Goal: Task Accomplishment & Management: Use online tool/utility

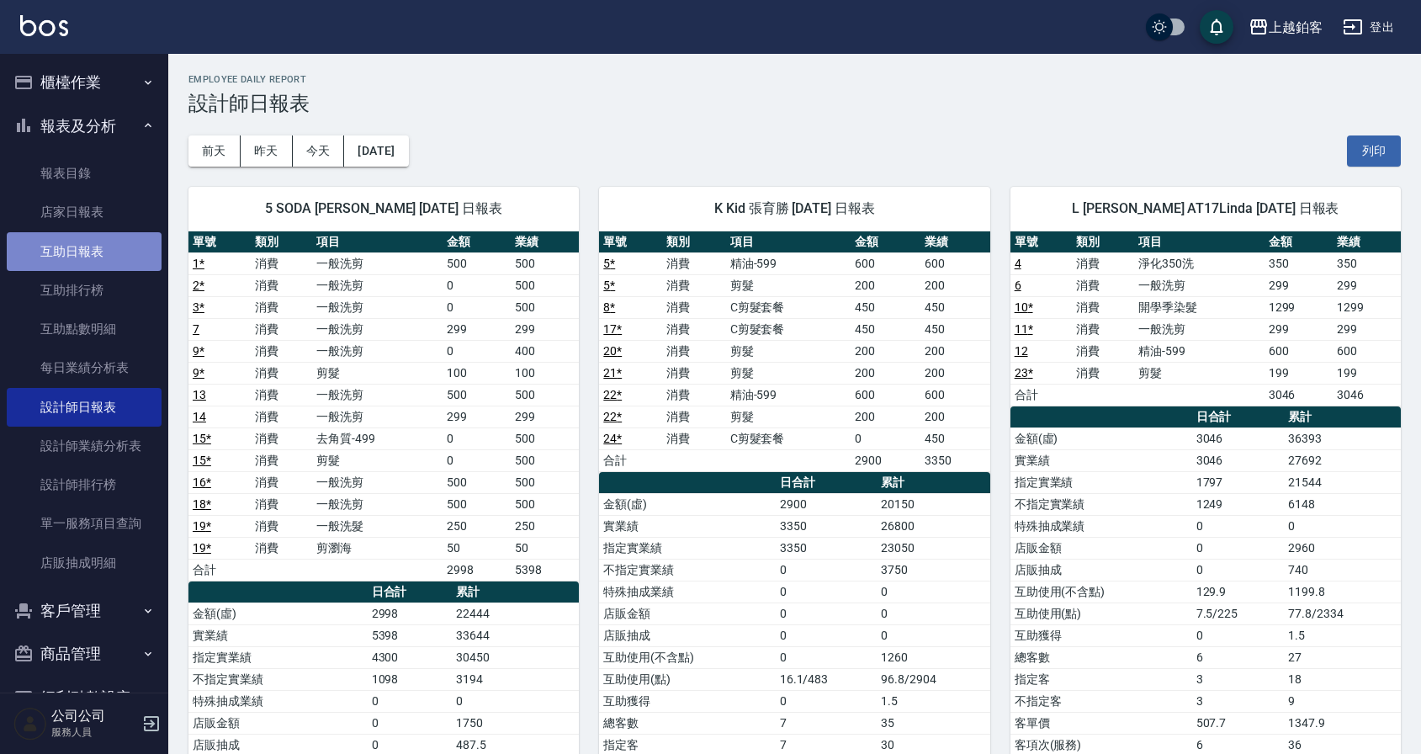
click at [127, 254] on link "互助日報表" at bounding box center [84, 251] width 155 height 39
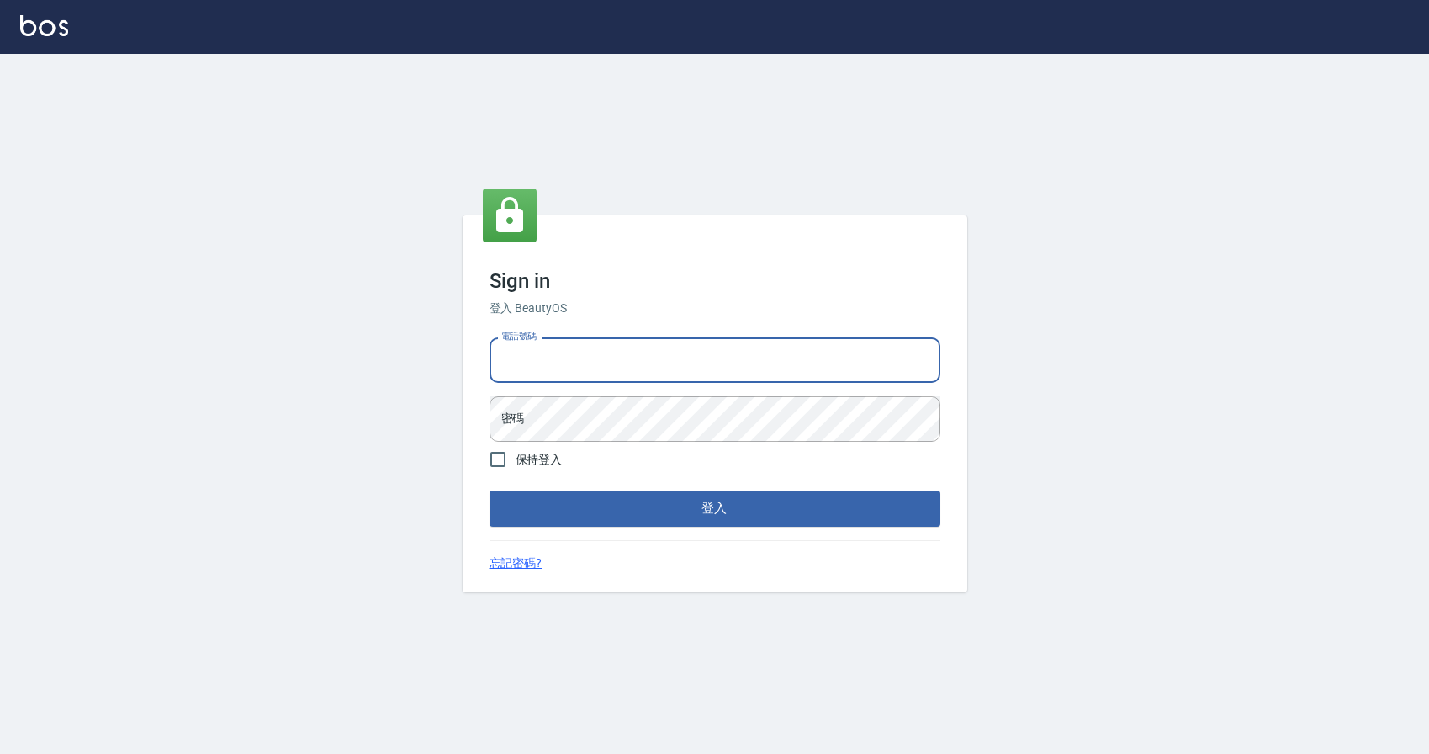
click at [667, 341] on input "電話號碼" at bounding box center [715, 359] width 451 height 45
type input "0424526080"
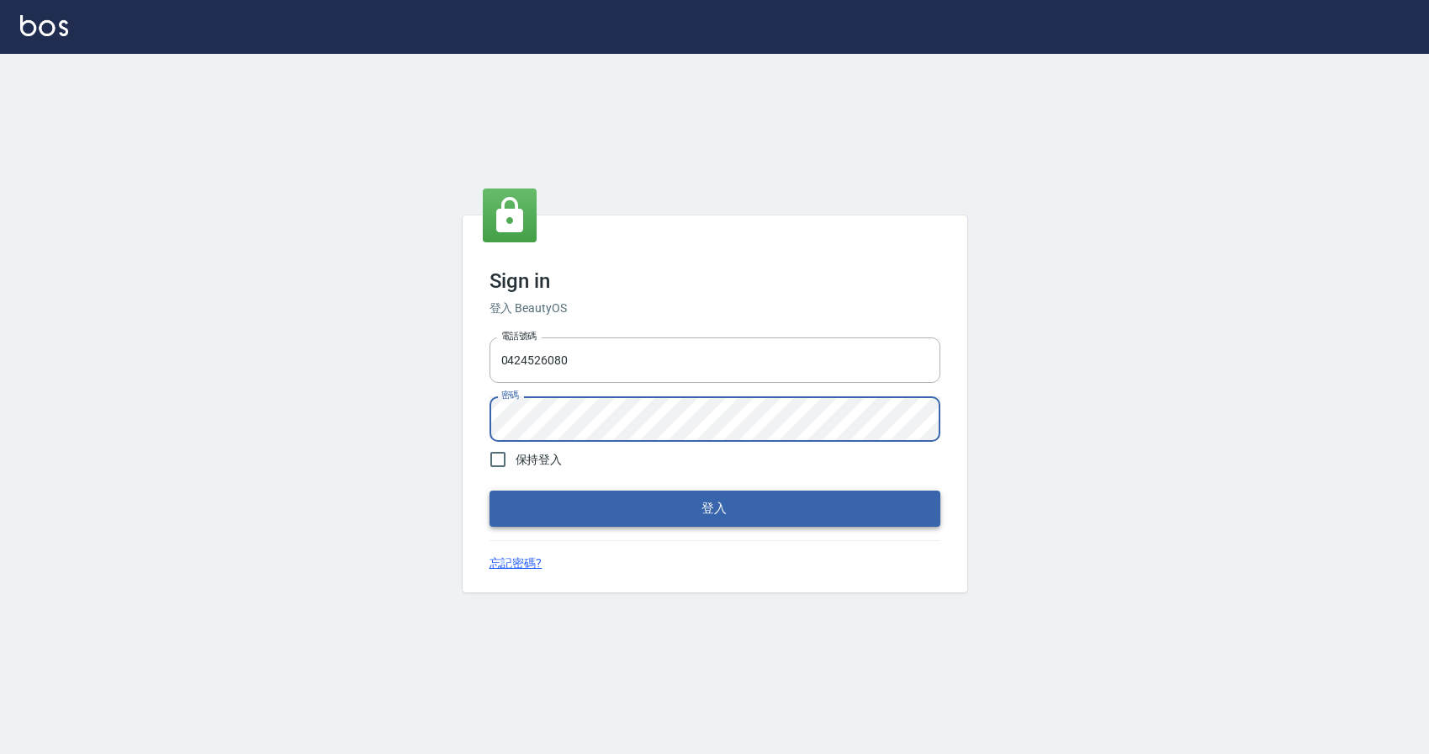
click at [530, 507] on button "登入" at bounding box center [715, 507] width 451 height 35
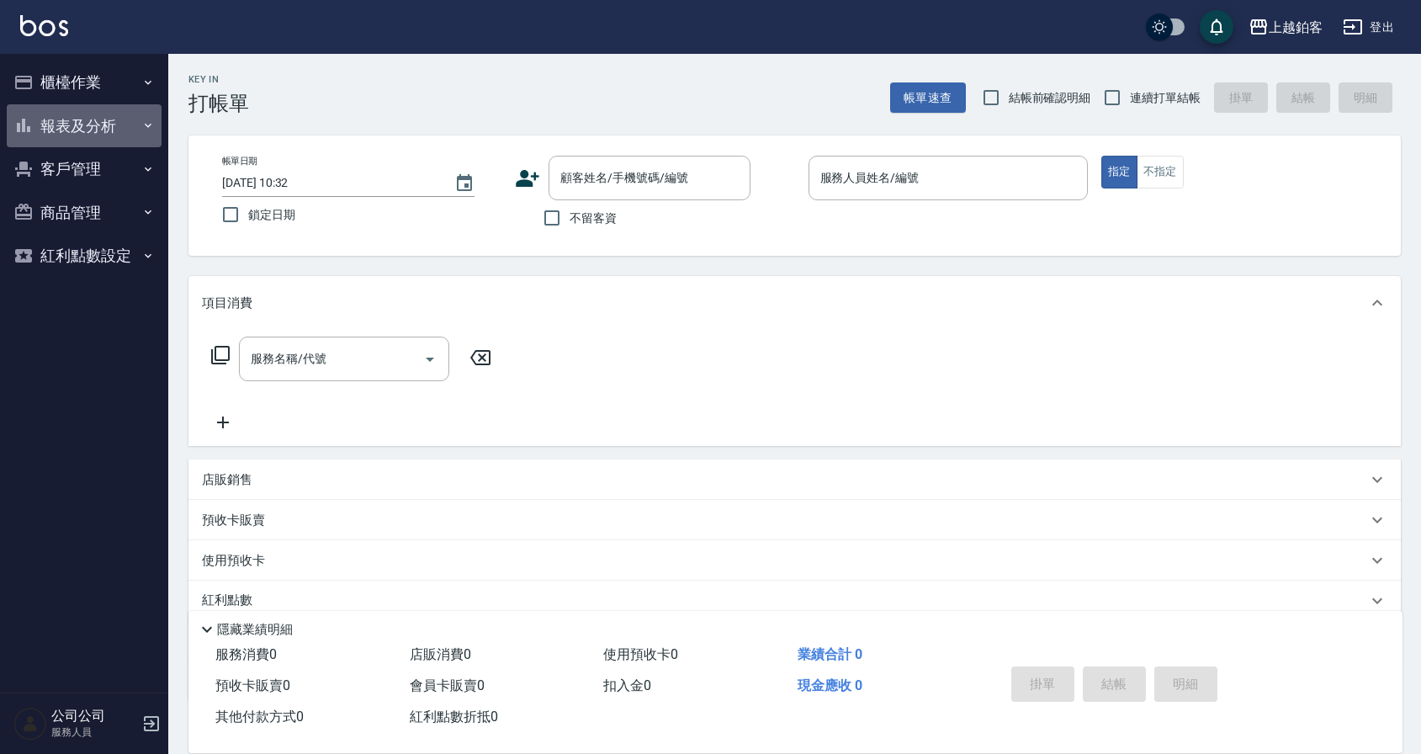
click at [29, 137] on button "報表及分析" at bounding box center [84, 126] width 155 height 44
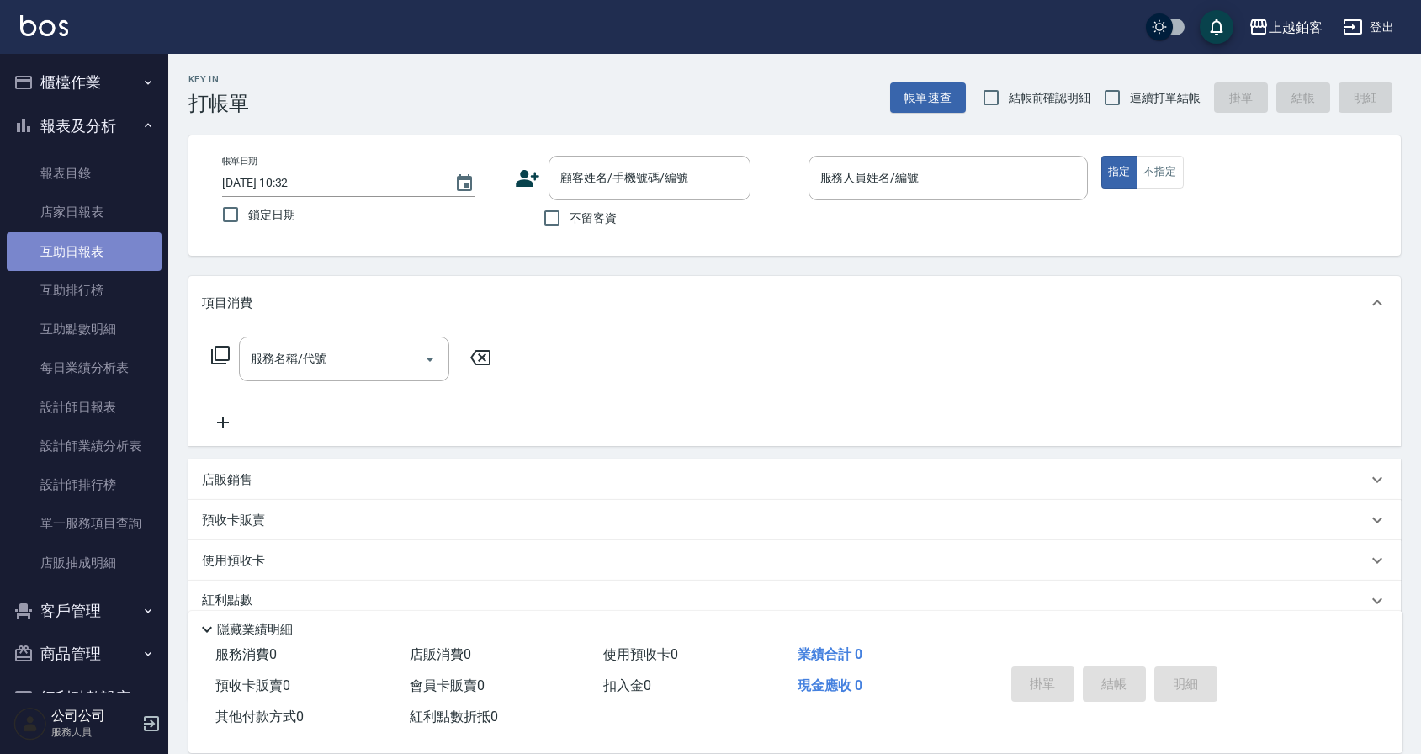
click at [87, 255] on link "互助日報表" at bounding box center [84, 251] width 155 height 39
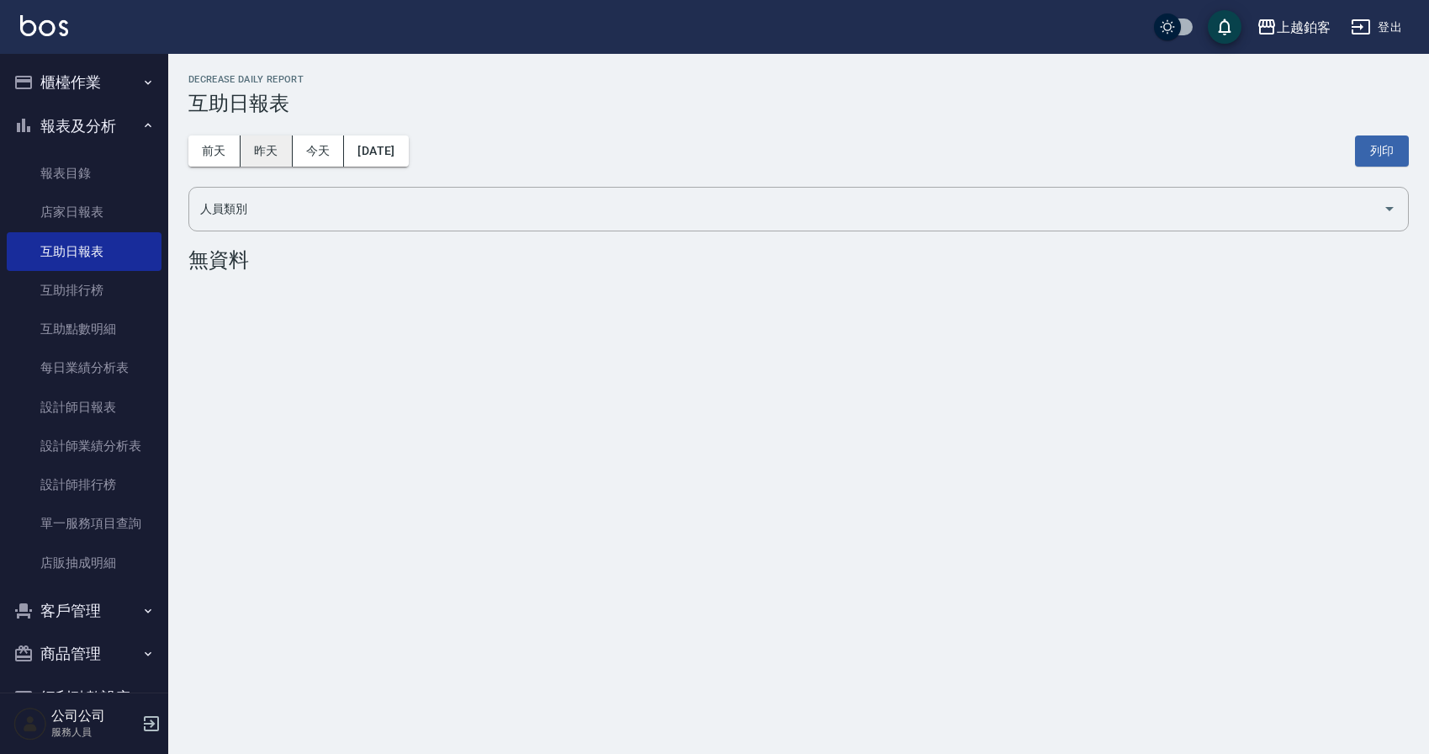
click at [289, 163] on button "昨天" at bounding box center [267, 150] width 52 height 31
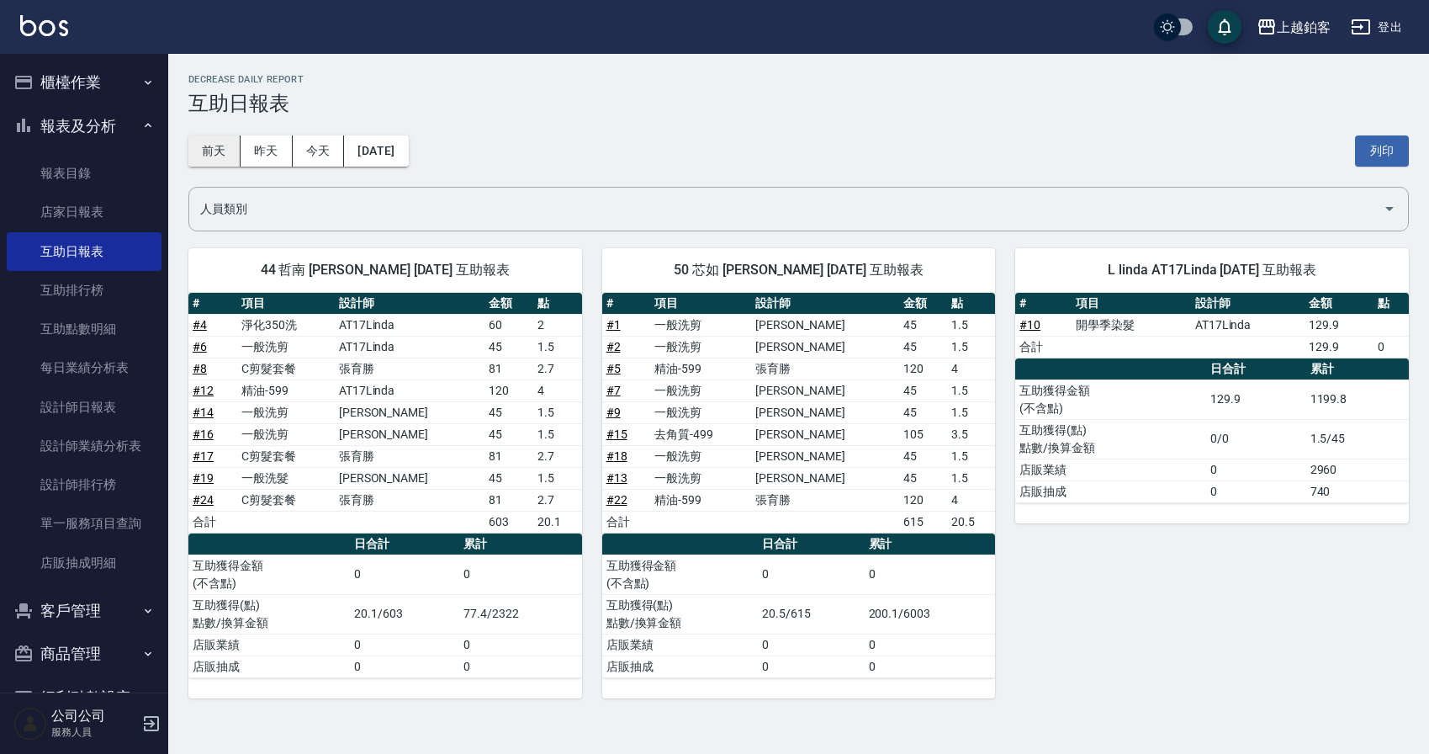
click at [215, 143] on button "前天" at bounding box center [214, 150] width 52 height 31
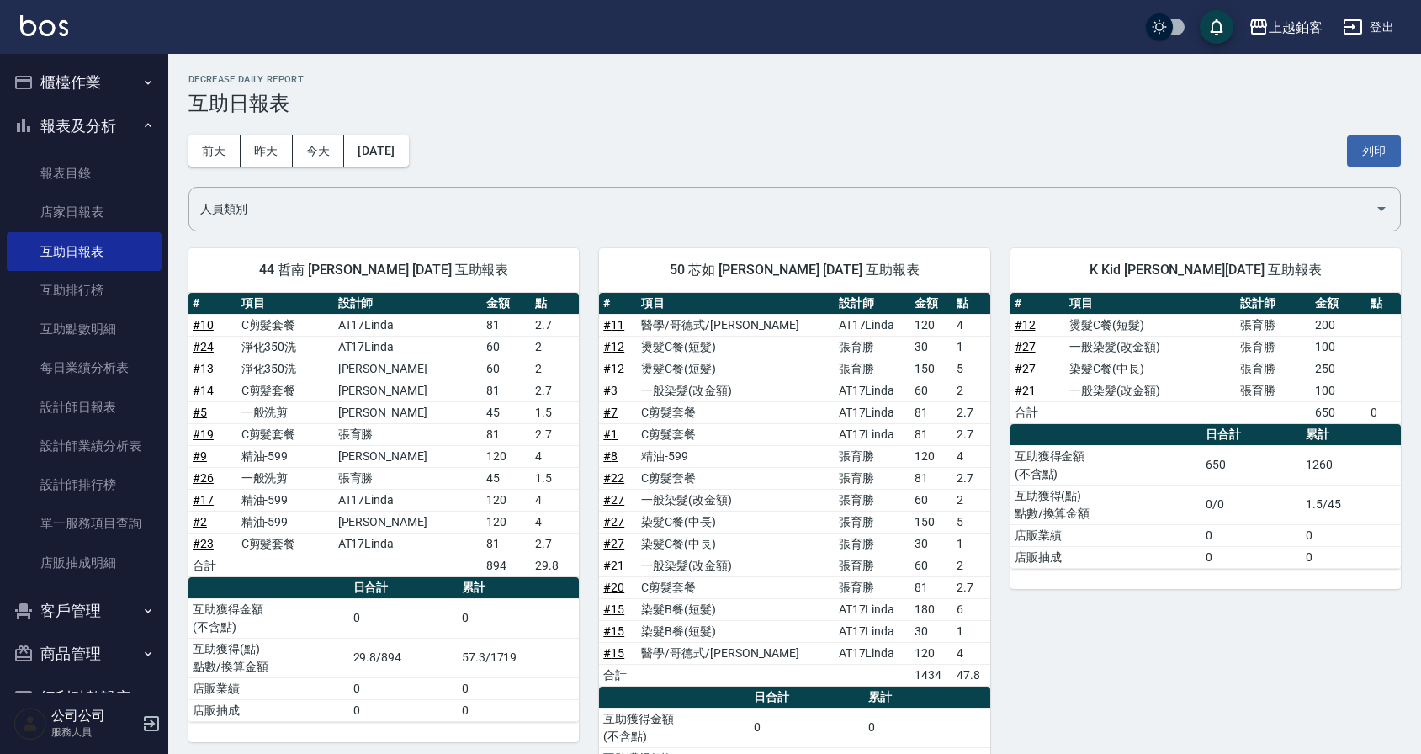
click at [96, 98] on button "櫃檯作業" at bounding box center [84, 83] width 155 height 44
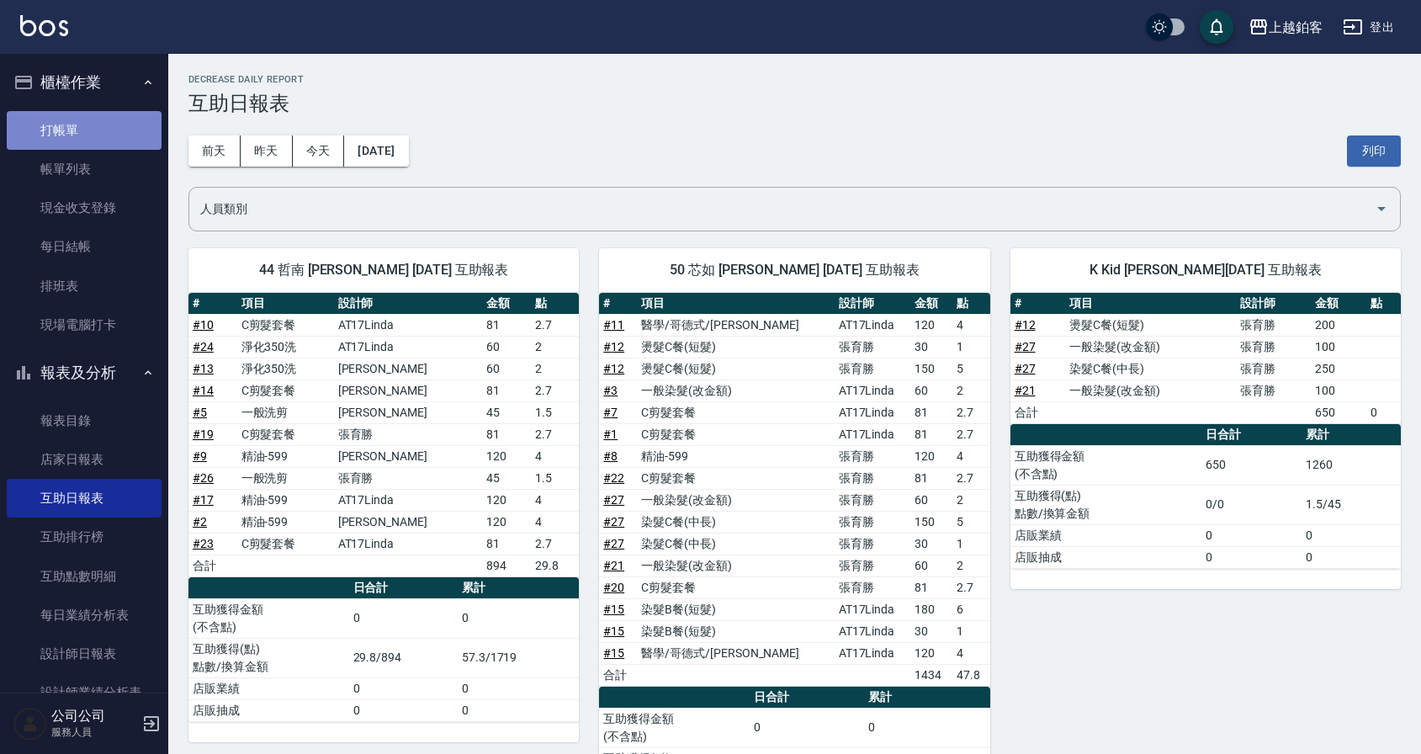
click at [94, 112] on link "打帳單" at bounding box center [84, 130] width 155 height 39
